Goal: Information Seeking & Learning: Find specific page/section

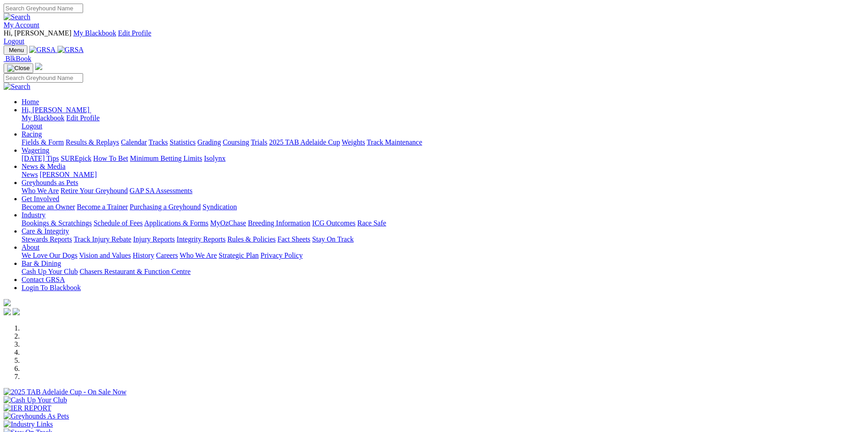
scroll to position [269, 0]
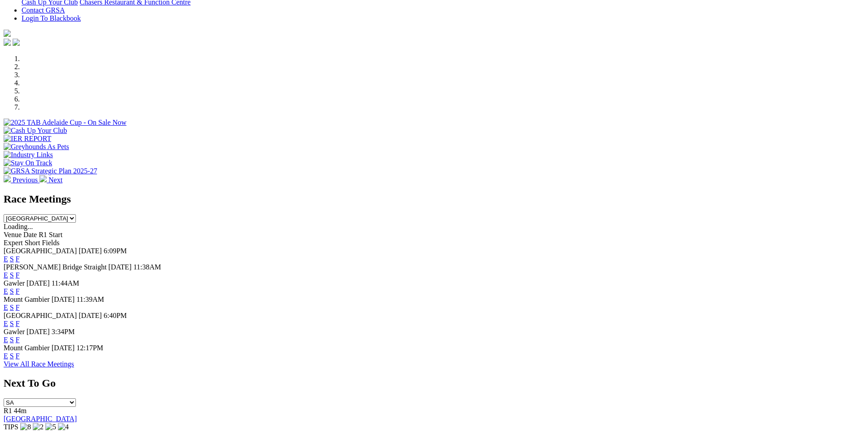
click at [20, 352] on link "F" at bounding box center [18, 356] width 4 height 8
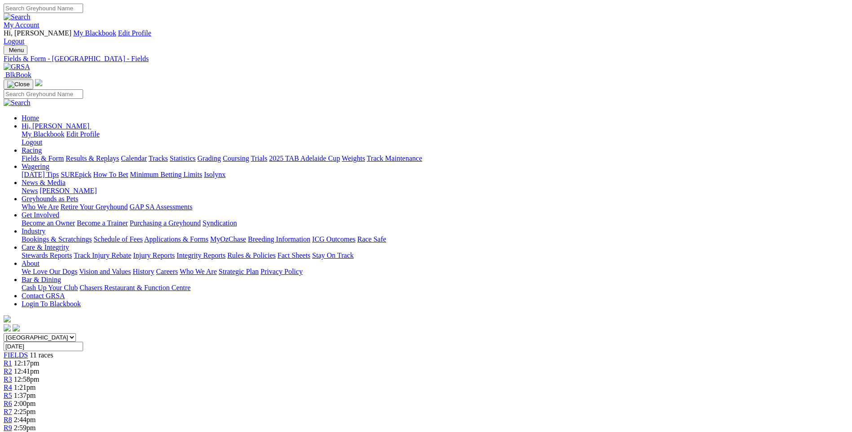
click at [12, 392] on span "R5" at bounding box center [8, 396] width 9 height 8
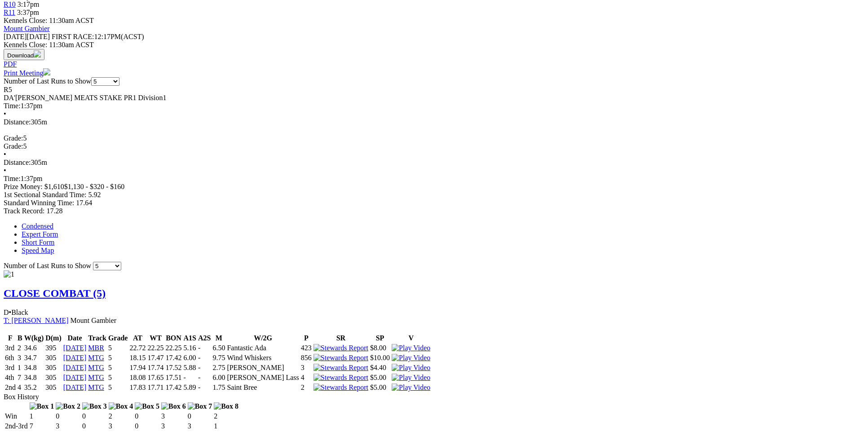
scroll to position [359, 0]
